Goal: Task Accomplishment & Management: Complete application form

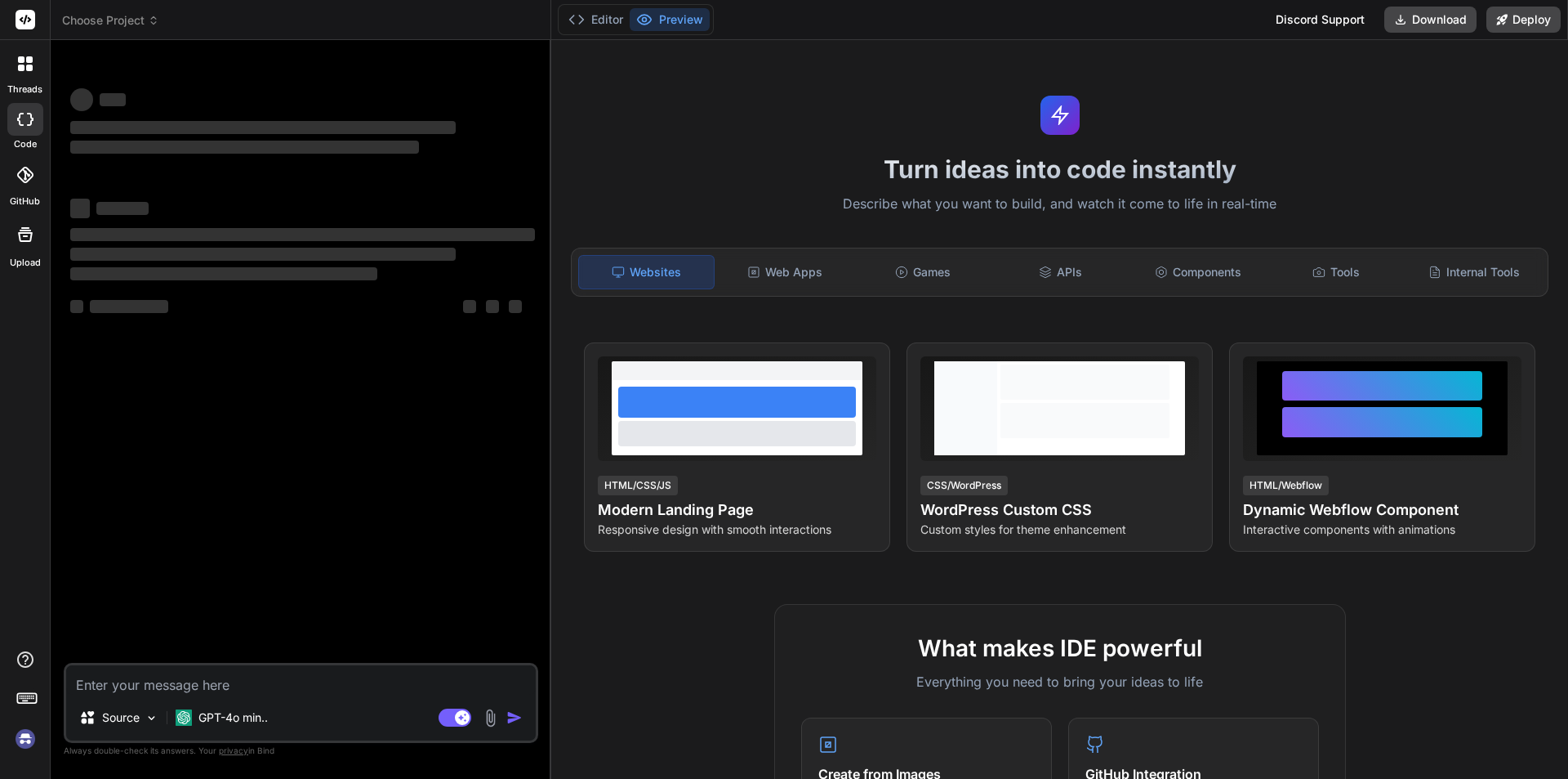
click at [114, 683] on textarea at bounding box center [300, 679] width 470 height 29
type textarea "remnum"
type textarea "x"
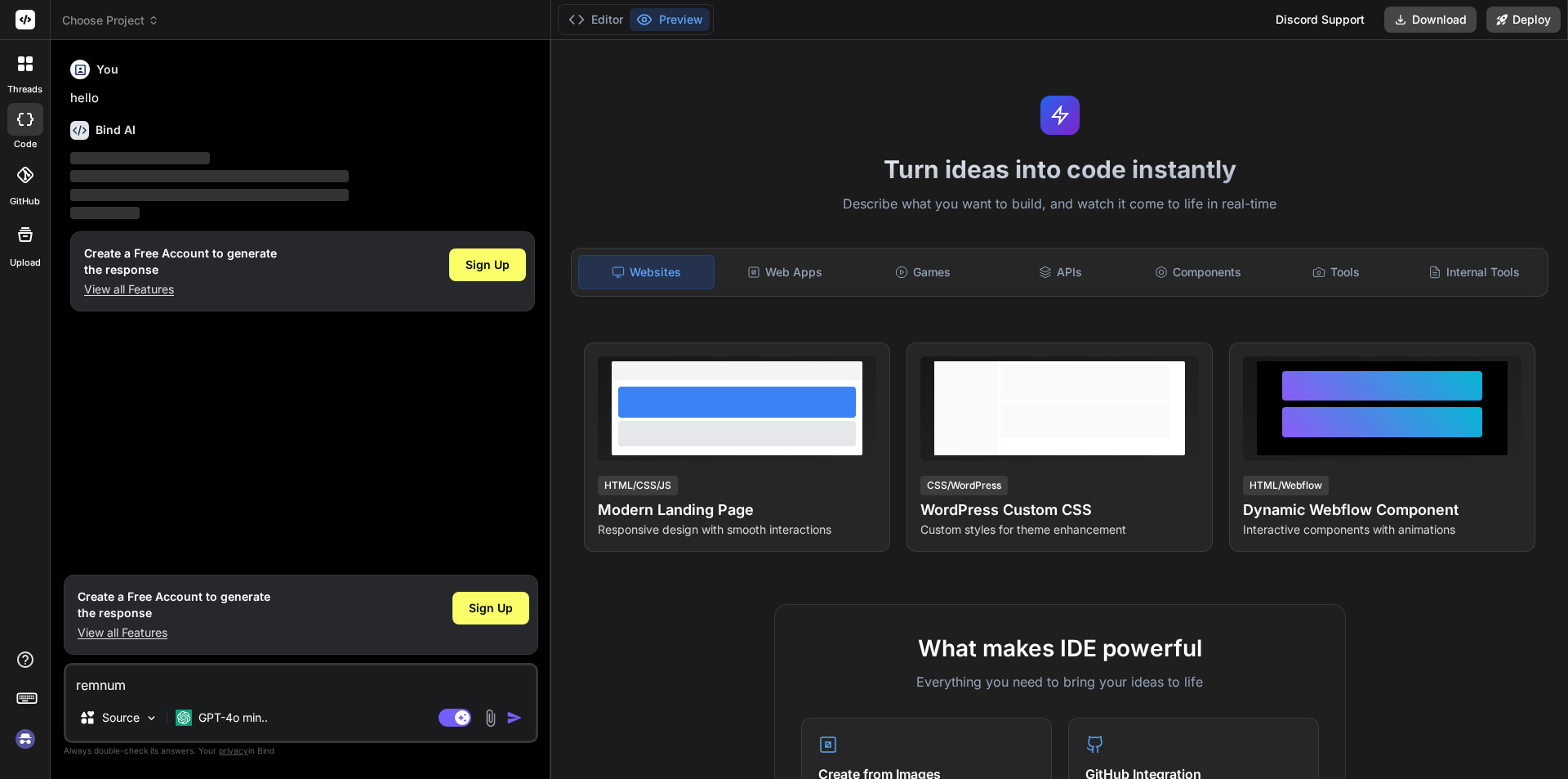
type textarea "remnum"
type textarea "x"
drag, startPoint x: 140, startPoint y: 682, endPoint x: 20, endPoint y: 695, distance: 120.7
click at [20, 695] on div "threads code GitHub Upload Choose Project Created with Pixso. Bind AI Web Searc…" at bounding box center [784, 389] width 1568 height 779
paste textarea "let num =121; let p=0 for(let i=0; i<num; i++){ let remnum=num%10 p=p*10+remnum…"
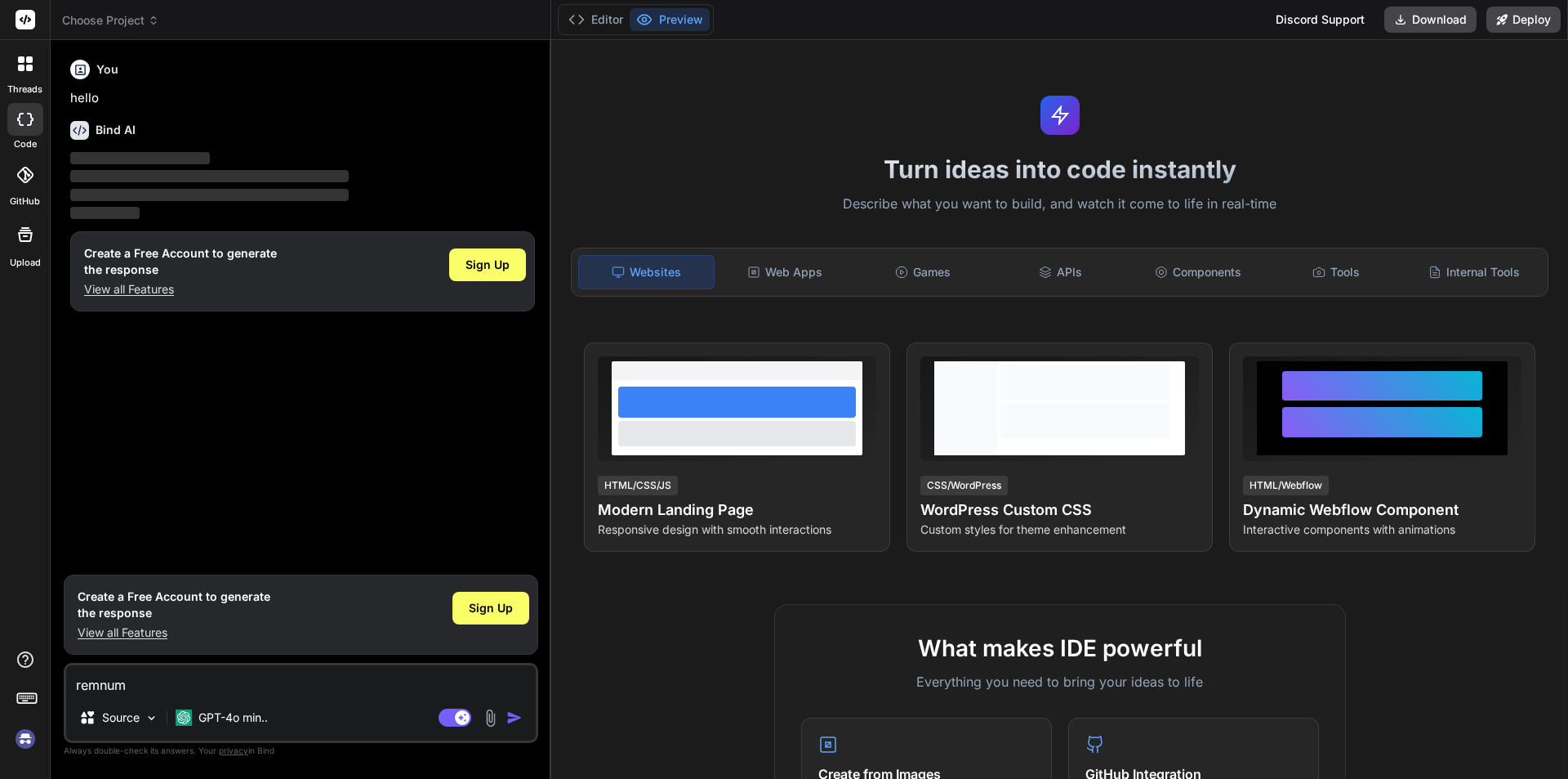
type textarea "let num =121; let p=0 for(let i=0; i<num; i++){ let remnum=num%10 p=p*10+remnum…"
type textarea "x"
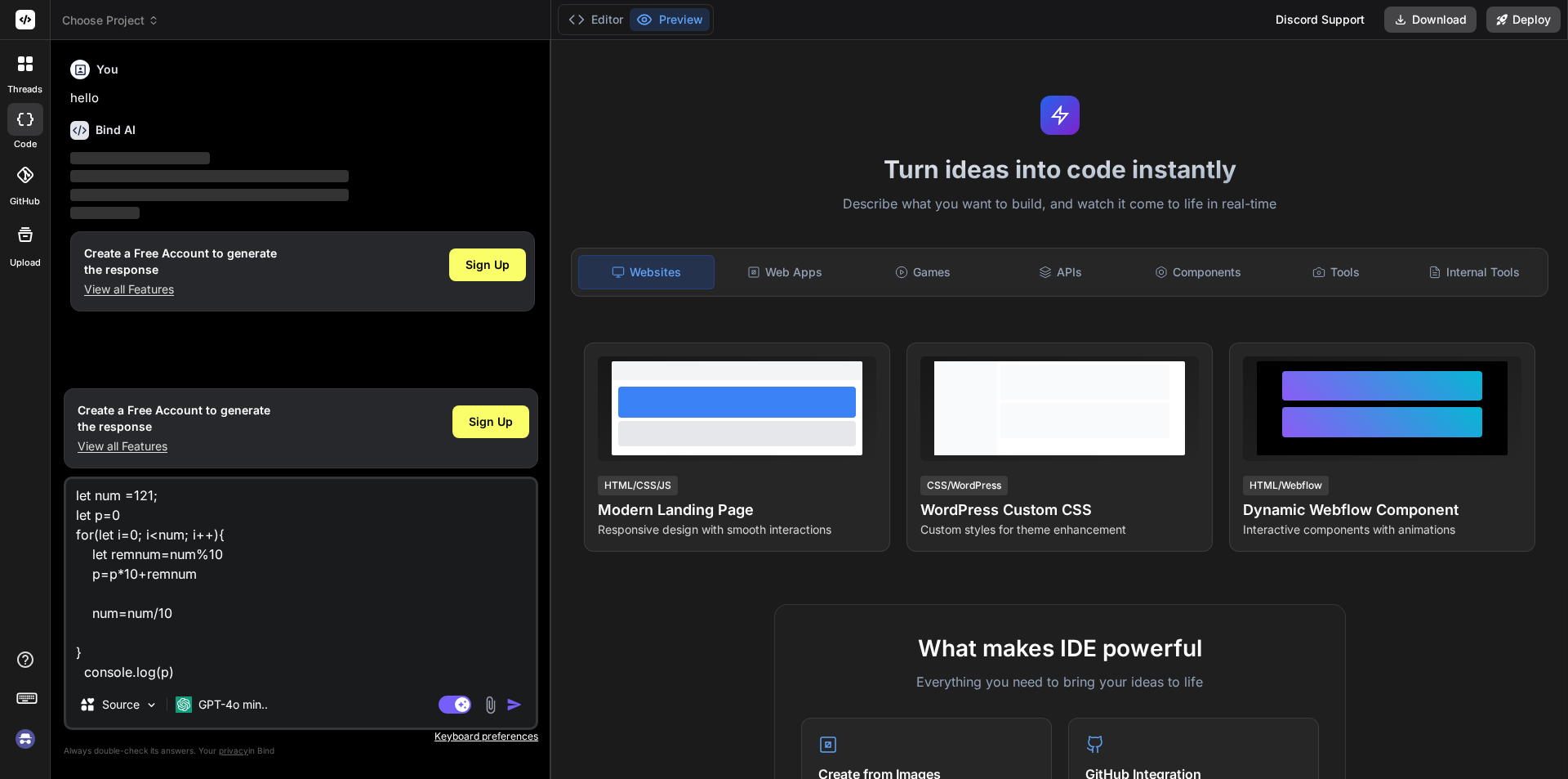
type textarea "let num =121; let p=0 for(let i=0; i<num; i++){ let remnum=num%10 p=p*10+remnum…"
click at [508, 700] on img "button" at bounding box center [515, 704] width 16 height 16
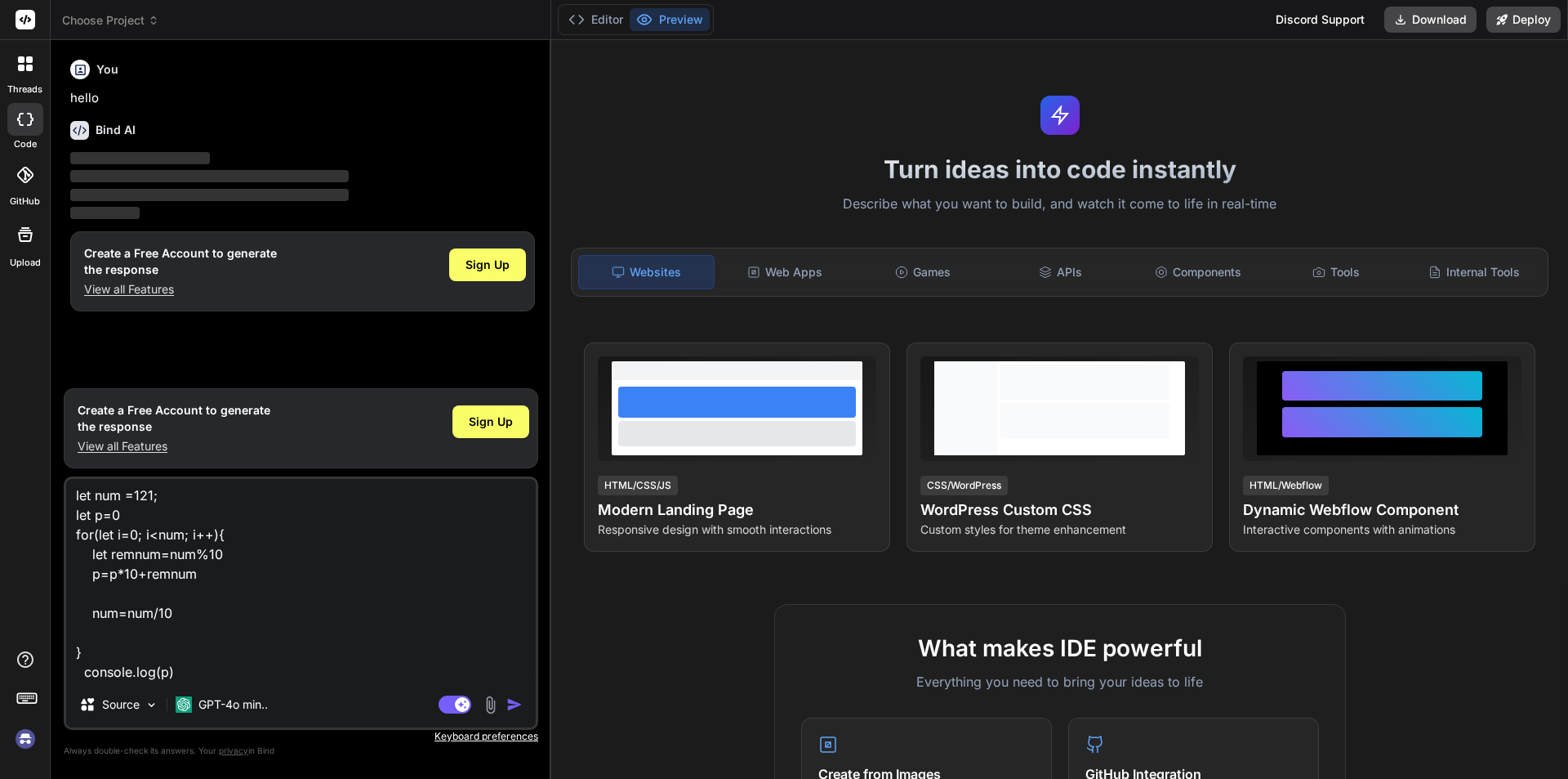
click at [508, 700] on img "button" at bounding box center [515, 704] width 16 height 16
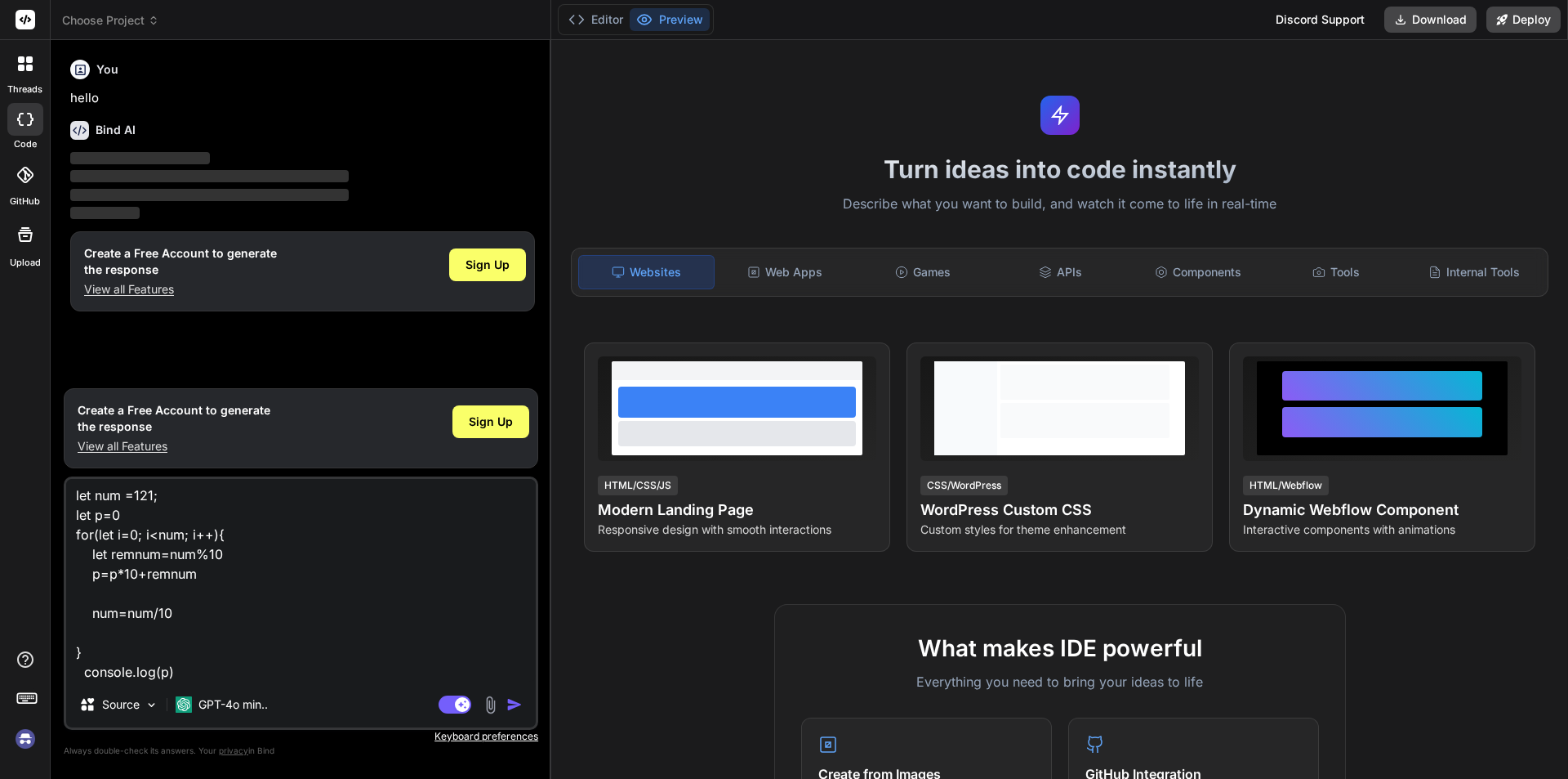
click at [508, 700] on img "button" at bounding box center [515, 704] width 16 height 16
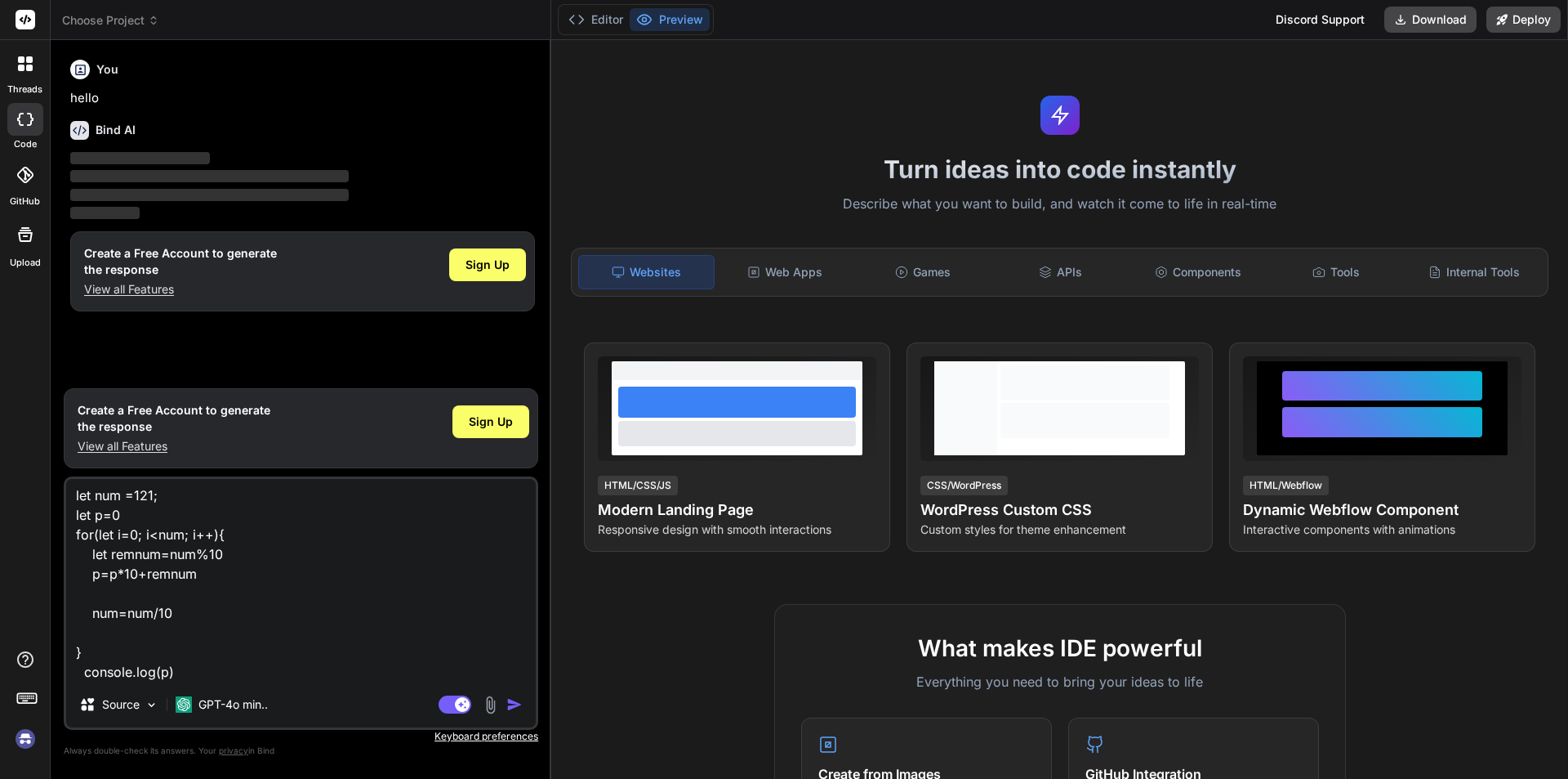
click at [508, 700] on img "button" at bounding box center [515, 704] width 16 height 16
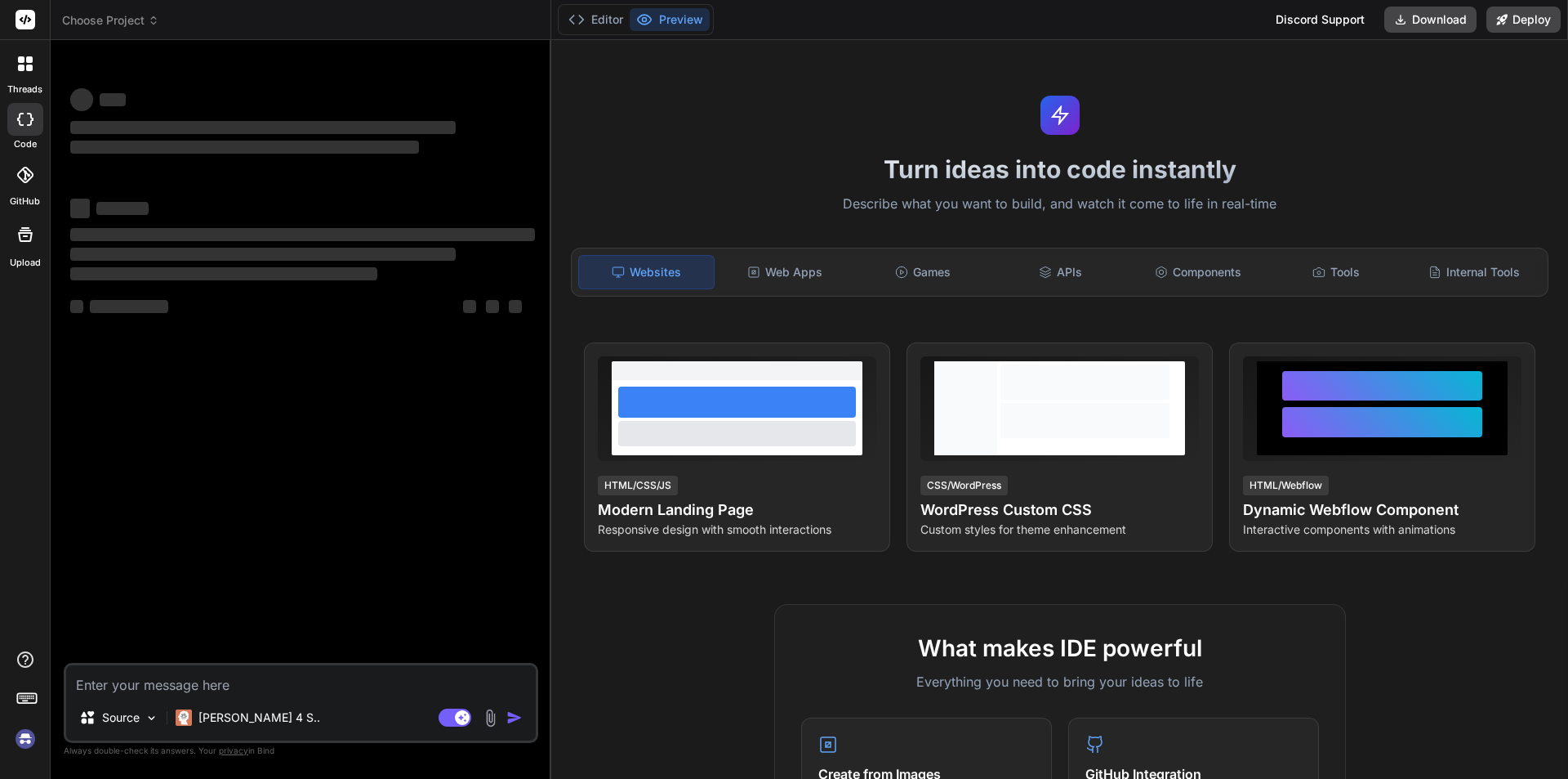
click at [137, 684] on textarea at bounding box center [300, 679] width 470 height 29
type textarea "let num =121; let p=0 while(num>0){ let remnum=num%10 p=p*10+remnum num=num/10 …"
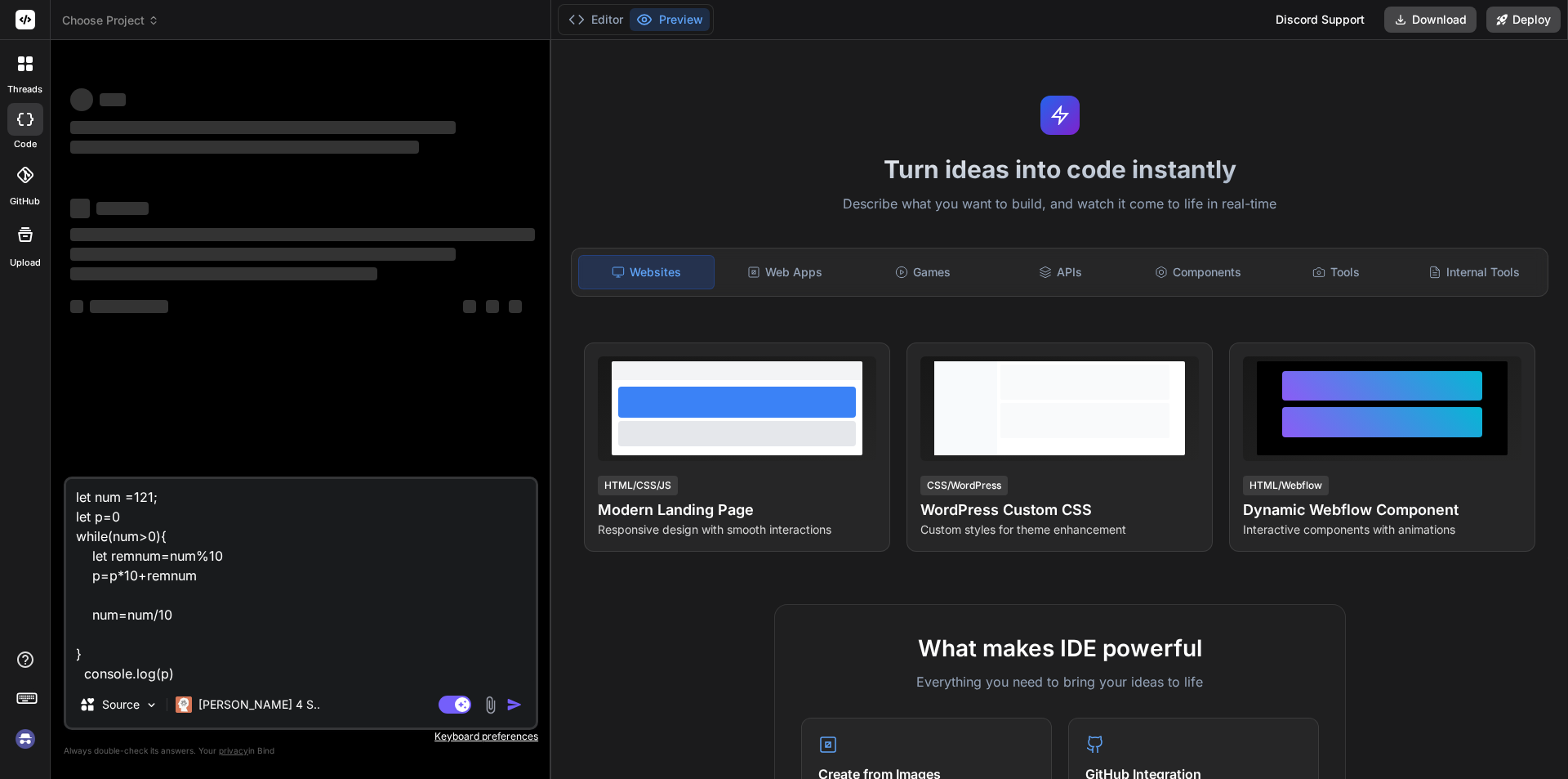
type textarea "x"
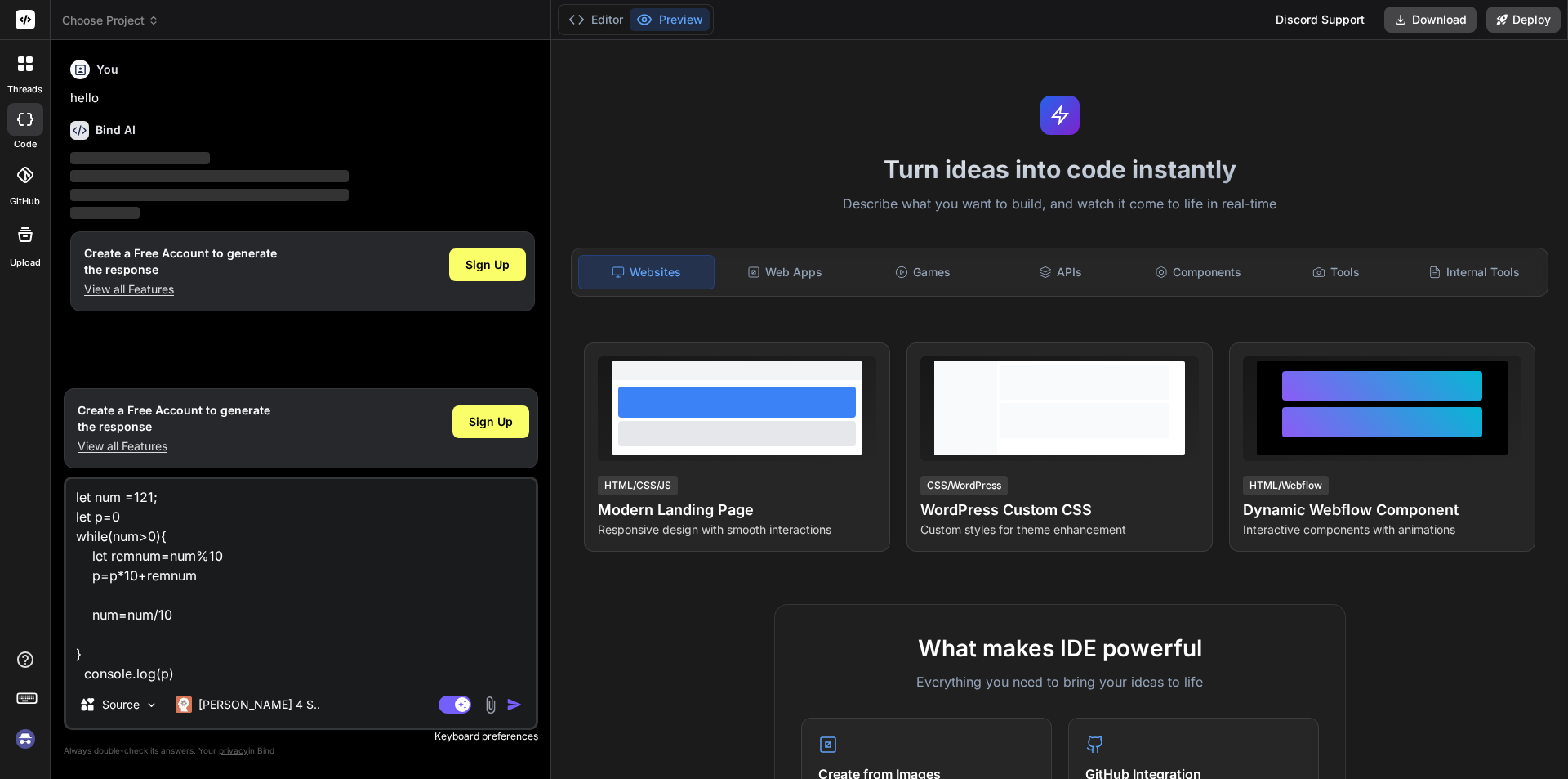
type textarea "let num =121; let p=0 while(num>0){ let remnum=num%10 p=p*10+remnum num=num/10 …"
click at [515, 705] on img "button" at bounding box center [515, 704] width 16 height 16
click at [515, 703] on img "button" at bounding box center [515, 704] width 16 height 16
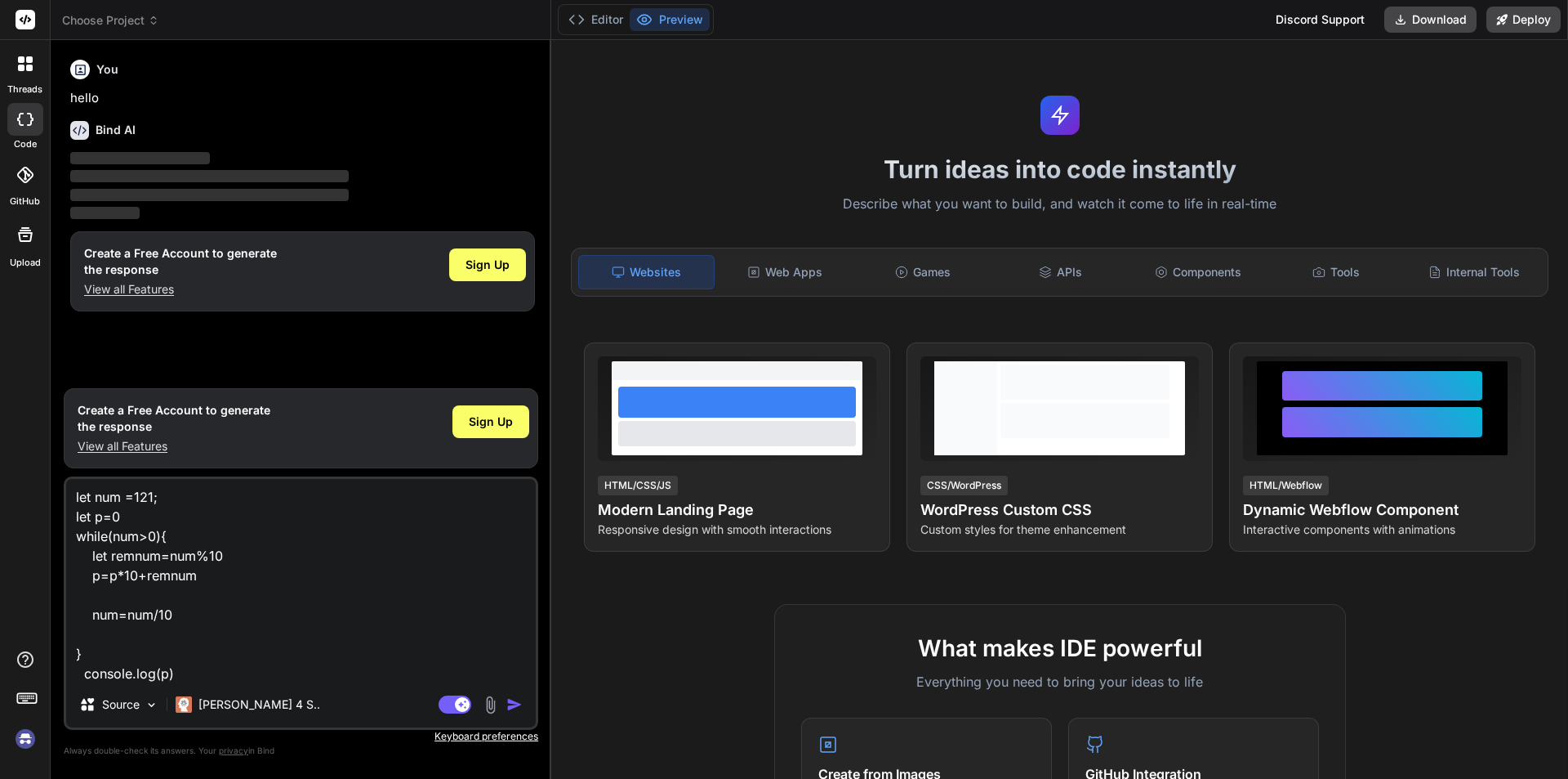
click at [515, 703] on img "button" at bounding box center [515, 704] width 16 height 16
type textarea "x"
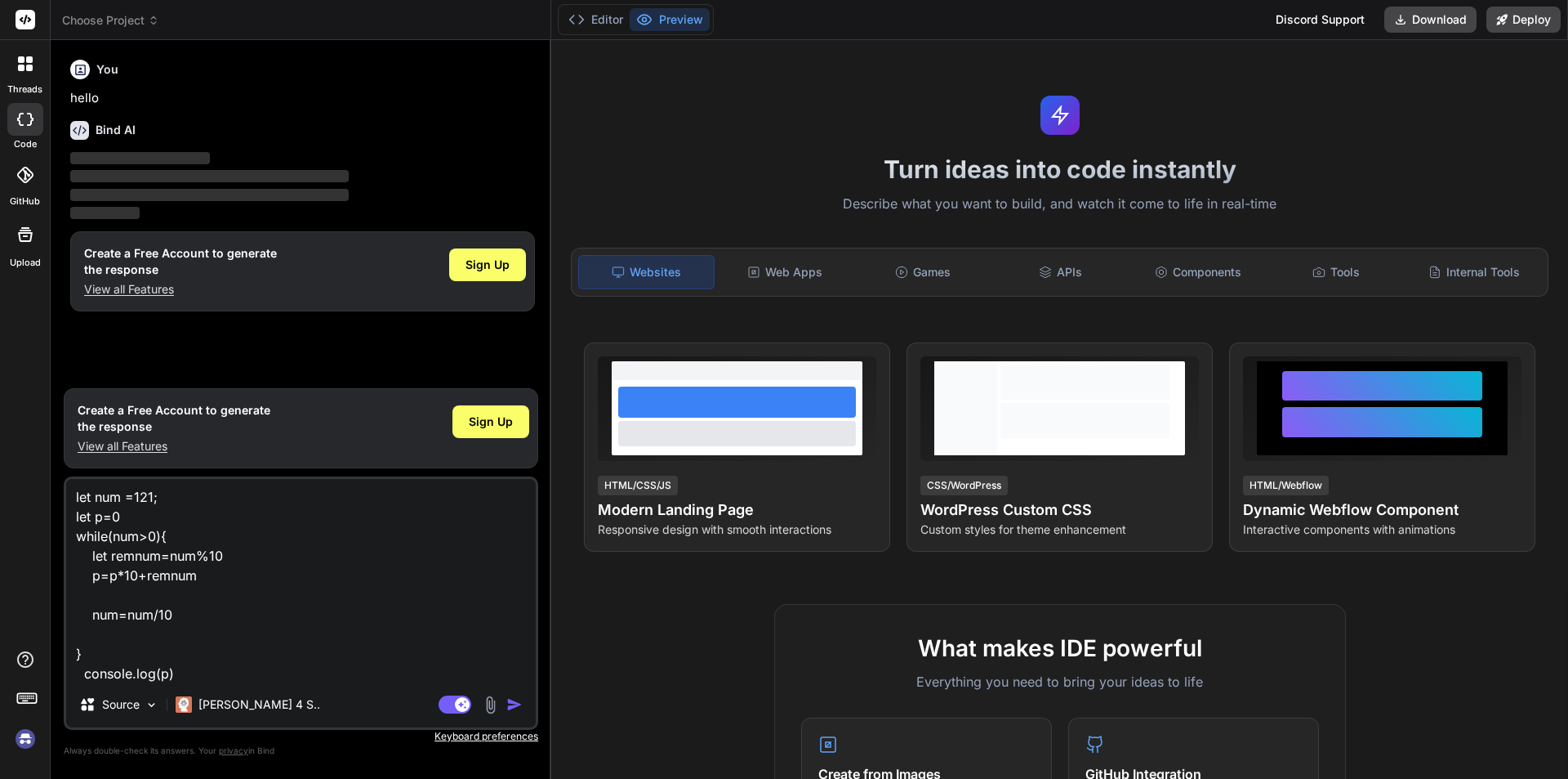
click at [515, 703] on img "button" at bounding box center [515, 704] width 16 height 16
click at [497, 427] on span "Sign Up" at bounding box center [491, 421] width 44 height 16
click at [508, 710] on img "button" at bounding box center [515, 704] width 16 height 16
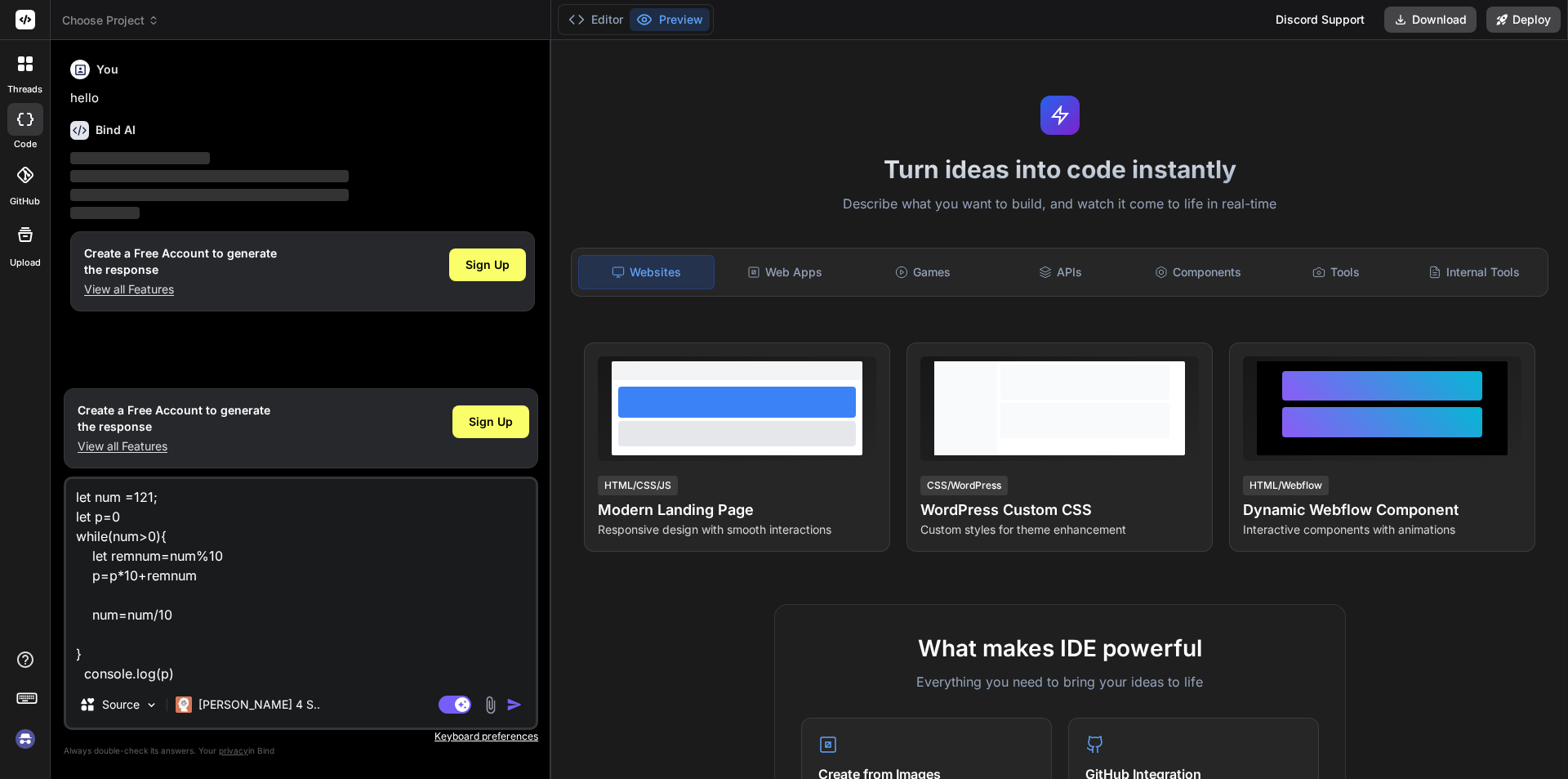
click at [508, 710] on img "button" at bounding box center [515, 704] width 16 height 16
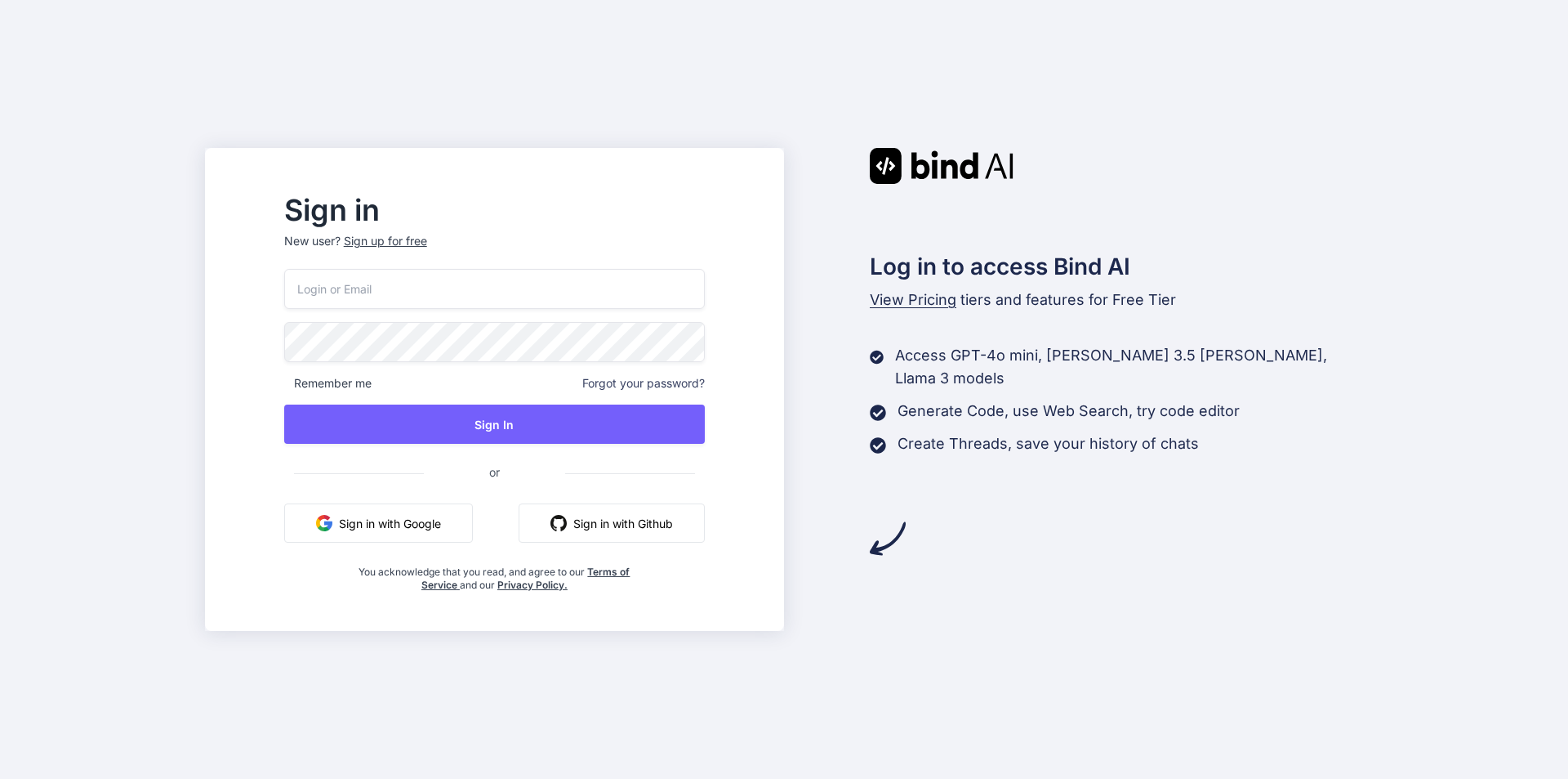
click at [381, 295] on input "email" at bounding box center [495, 288] width 421 height 40
paste input "undefined"
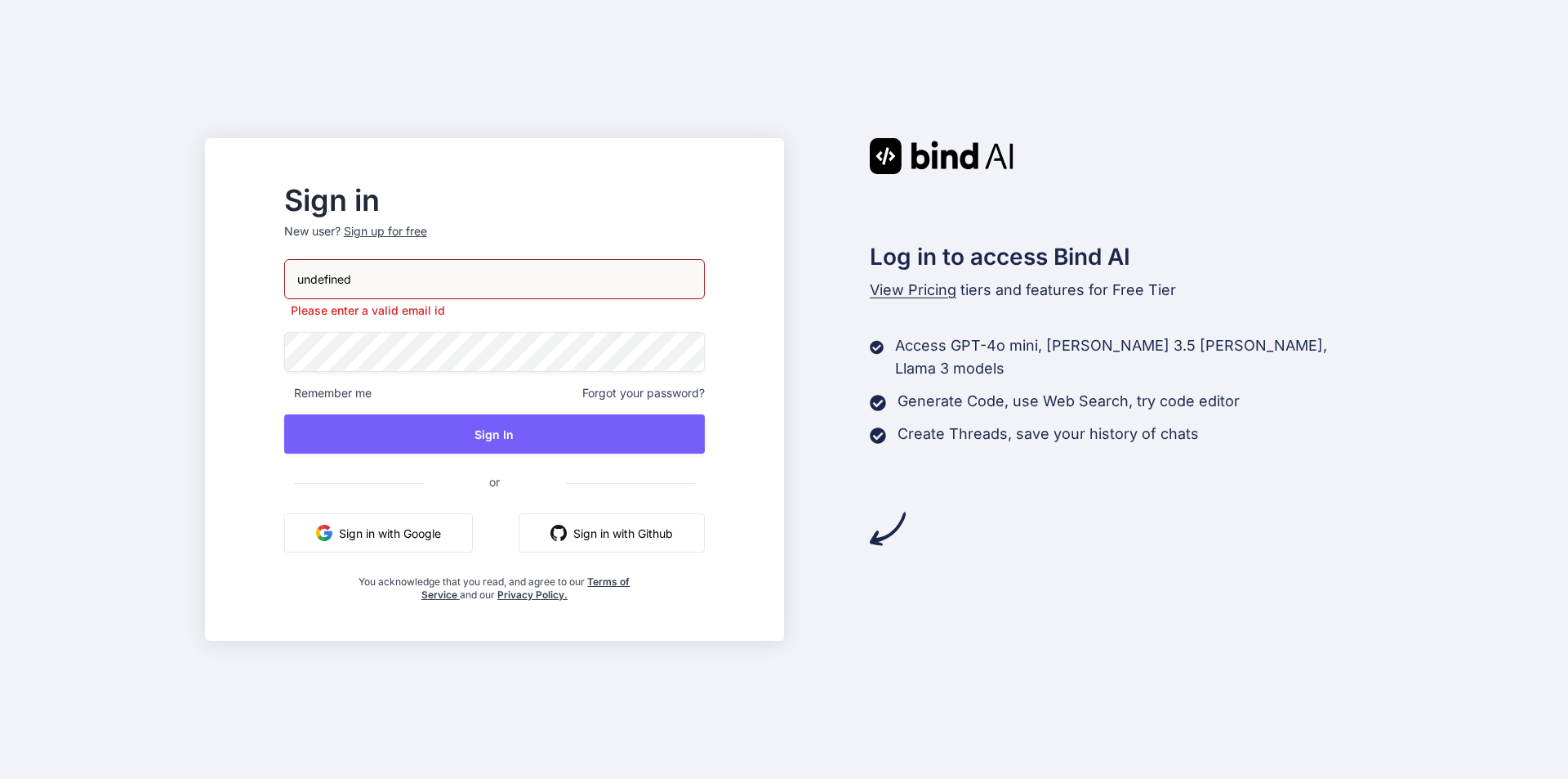
drag, startPoint x: 434, startPoint y: 272, endPoint x: 282, endPoint y: 295, distance: 153.7
click at [282, 295] on div "Sign in New user? Sign up for free undefined Please enter a valid email id Reme…" at bounding box center [784, 389] width 1568 height 779
paste input "Arequire1954@superrito.com"
type input "Arequire1954@superrito.com"
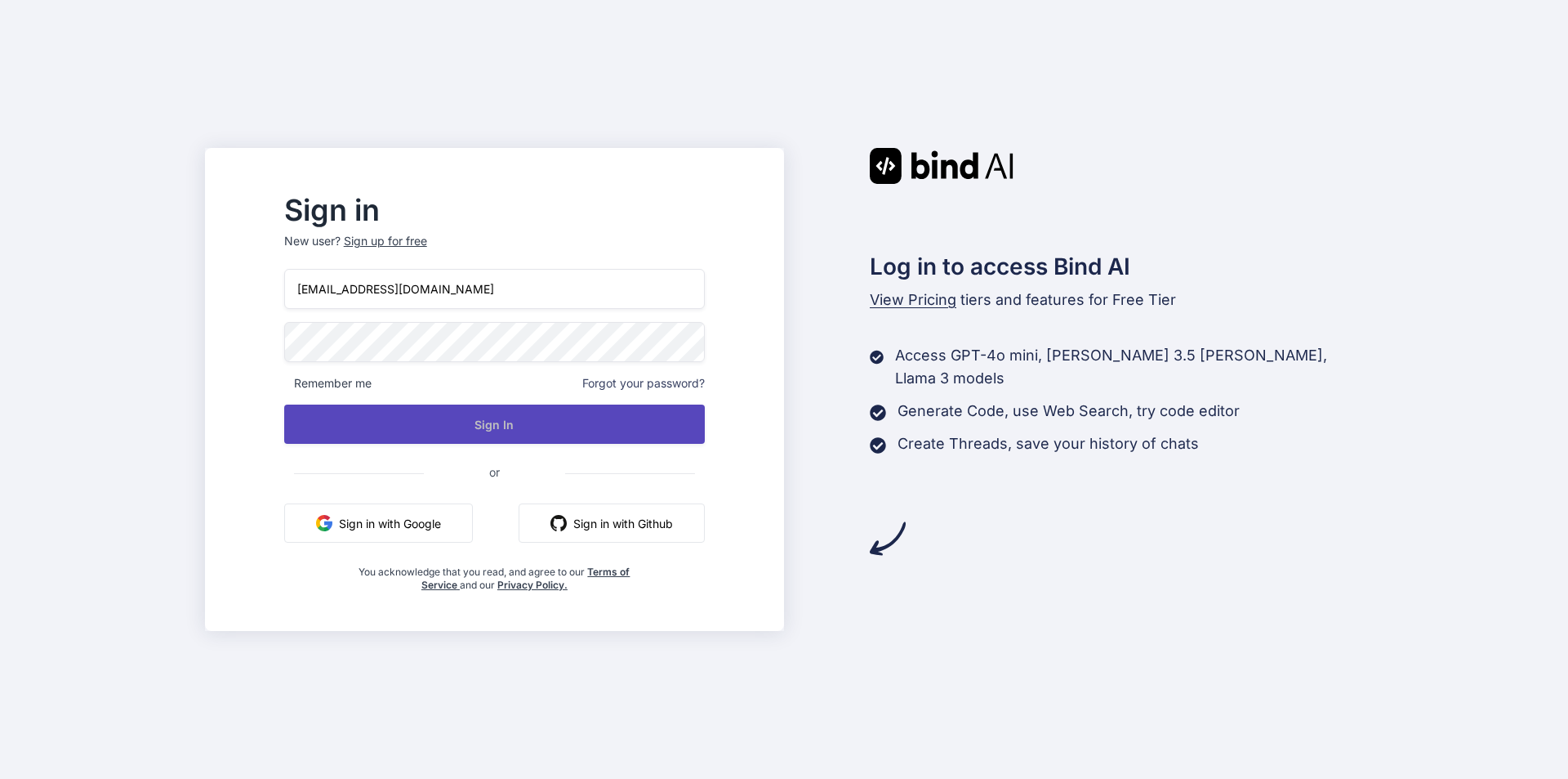
click at [497, 432] on button "Sign In" at bounding box center [495, 423] width 421 height 39
